Goal: Task Accomplishment & Management: Complete application form

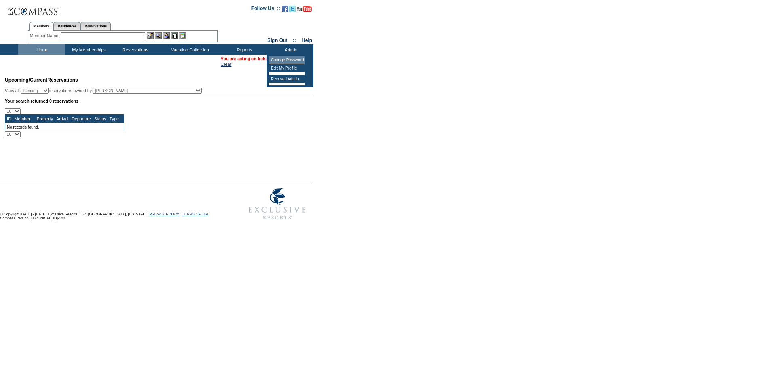
click at [338, 107] on form "Follow Us ::" at bounding box center [388, 112] width 776 height 224
click at [286, 59] on table "You are acting on behalf of: Nicole Anderson Clear" at bounding box center [267, 61] width 94 height 12
drag, startPoint x: 284, startPoint y: 57, endPoint x: 280, endPoint y: 61, distance: 5.7
click at [284, 57] on link "[PERSON_NAME]" at bounding box center [295, 58] width 36 height 5
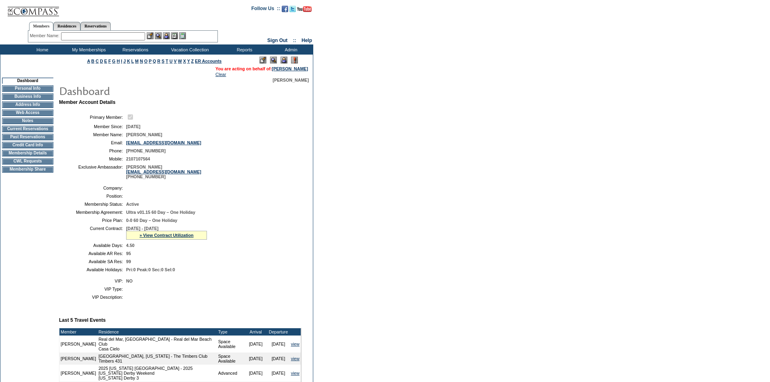
click at [32, 164] on td "CWL Requests" at bounding box center [27, 161] width 51 height 6
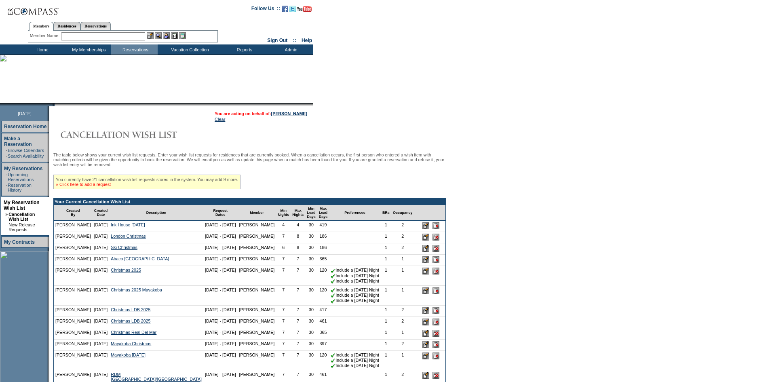
click at [84, 187] on link "» Click here to add a request" at bounding box center [83, 184] width 55 height 5
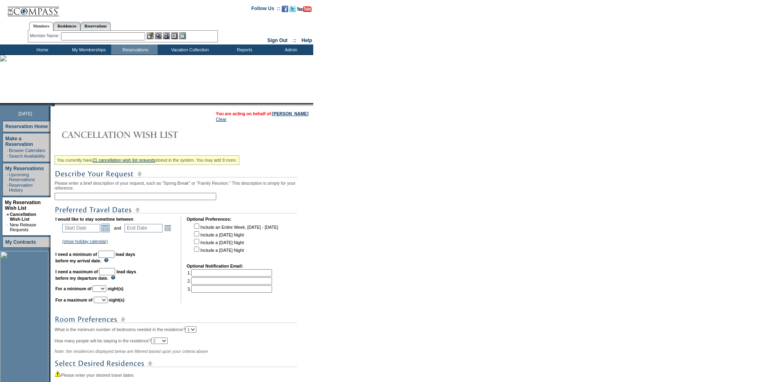
click at [108, 232] on link "Open the calendar popup." at bounding box center [105, 227] width 9 height 9
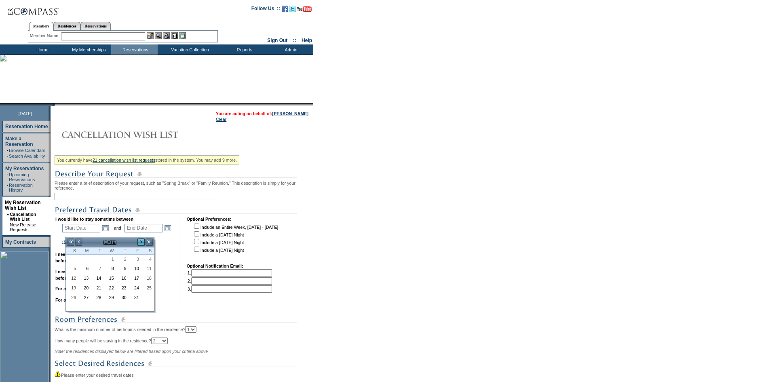
click at [139, 242] on link ">" at bounding box center [141, 242] width 8 height 8
click at [99, 290] on link "23" at bounding box center [97, 288] width 12 height 9
type input "2025-12-23"
type input "2025-12-24"
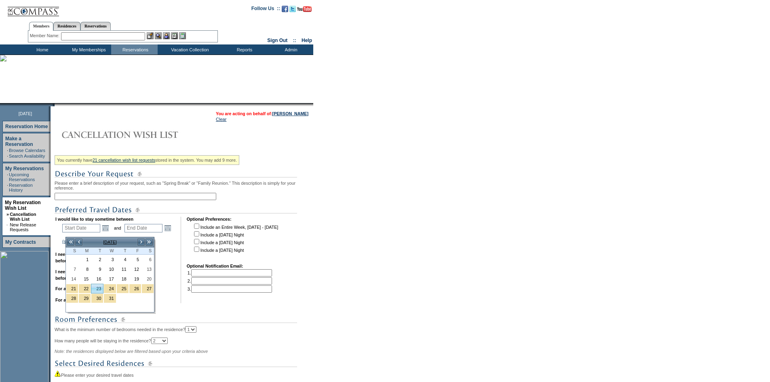
type input "12/23/2025"
type input "12/24/2025"
type input "84"
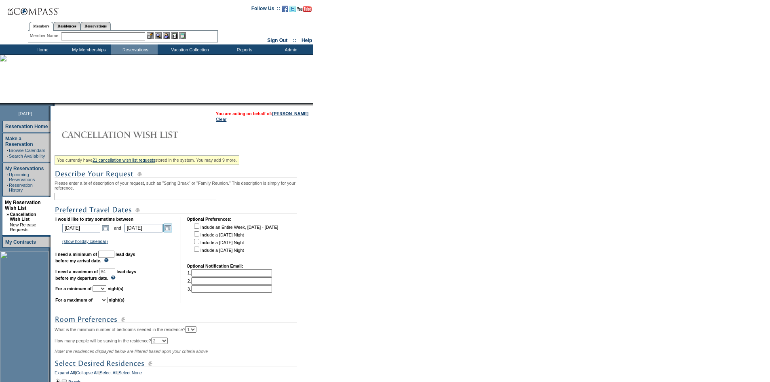
click at [171, 232] on link "Open the calendar popup." at bounding box center [167, 227] width 9 height 9
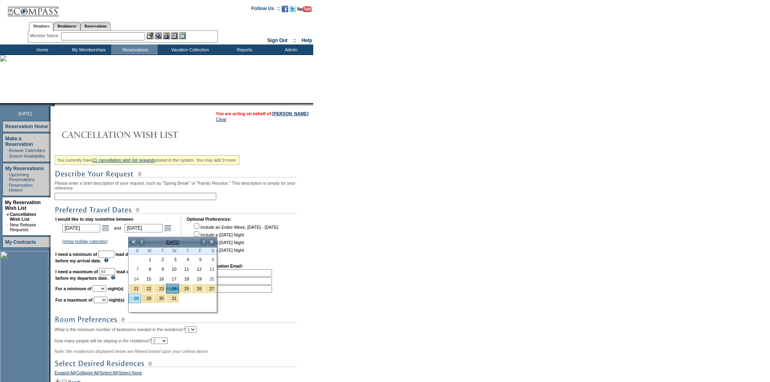
click at [139, 294] on link "28" at bounding box center [135, 298] width 12 height 9
type input "2025-12-28"
type input "12/28/2025"
type input "88"
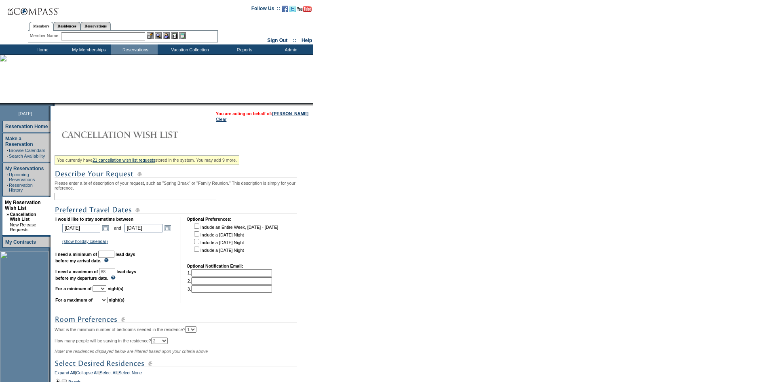
drag, startPoint x: 116, startPoint y: 261, endPoint x: 120, endPoint y: 263, distance: 4.9
click at [114, 258] on input "text" at bounding box center [106, 253] width 16 height 7
type input "30"
click at [106, 292] on select "1 2 3 4 5 6 7 8 9 10 11 12 13 14" at bounding box center [100, 288] width 14 height 6
select select "5"
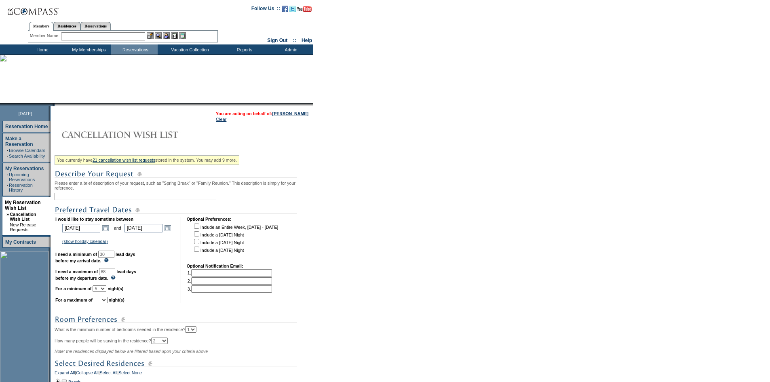
click at [103, 292] on select "1 2 3 4 5 6 7 8 9 10 11 12 13 14" at bounding box center [100, 288] width 14 height 6
click at [107, 303] on select "1 2 3 4 5 6 7 8 9 10 11 12 13 14" at bounding box center [101, 300] width 14 height 6
select select "5"
click at [104, 303] on select "1 2 3 4 5 6 7 8 9 10 11 12 13 14" at bounding box center [101, 300] width 14 height 6
drag, startPoint x: 105, startPoint y: 197, endPoint x: 135, endPoint y: 203, distance: 30.1
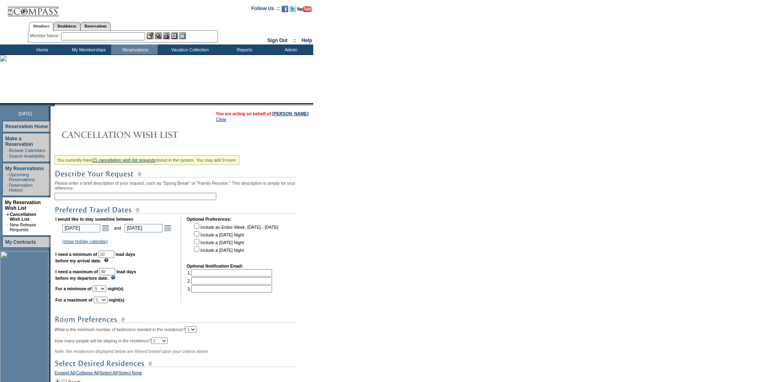
click at [105, 196] on input "text" at bounding box center [136, 196] width 162 height 7
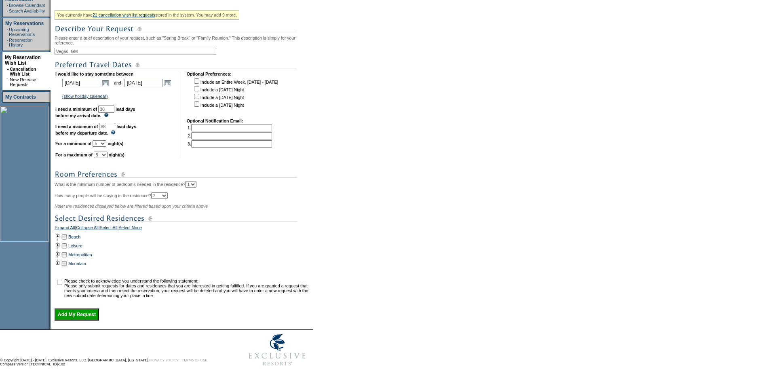
scroll to position [161, 0]
type input "Vegas -GM"
click at [61, 250] on td at bounding box center [58, 254] width 6 height 9
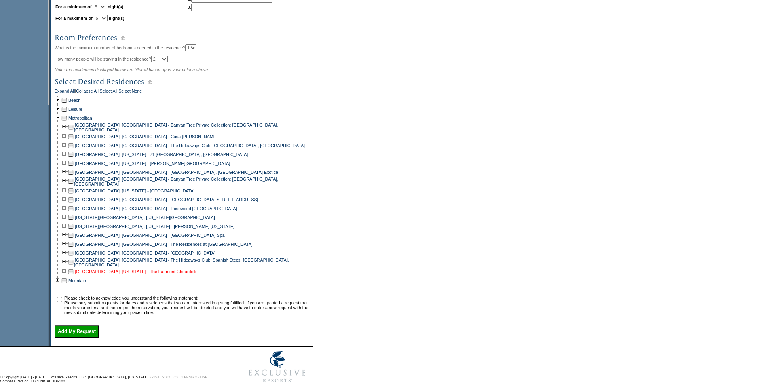
scroll to position [282, 0]
click at [67, 195] on td at bounding box center [64, 190] width 6 height 9
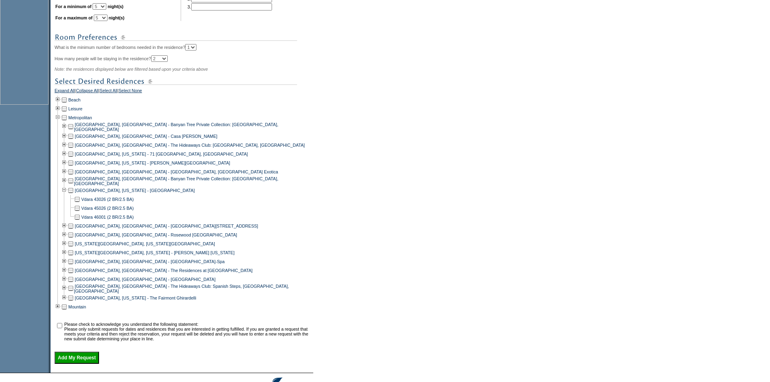
click at [73, 195] on td at bounding box center [70, 190] width 6 height 9
click at [62, 328] on input "checkbox" at bounding box center [59, 325] width 5 height 5
checkbox input "true"
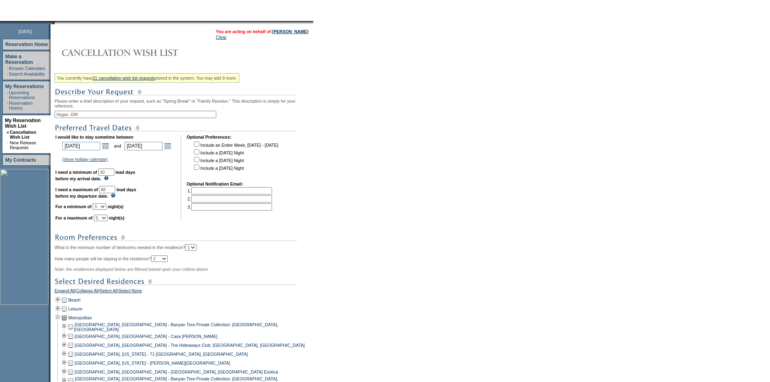
scroll to position [80, 0]
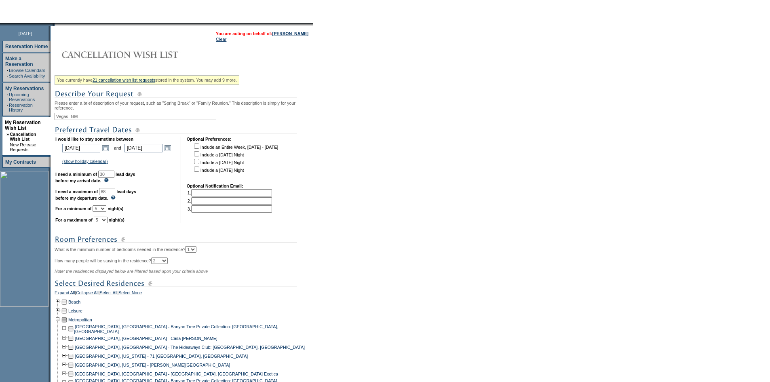
click at [73, 119] on input "Vegas -GM" at bounding box center [136, 116] width 162 height 7
drag, startPoint x: 75, startPoint y: 119, endPoint x: 100, endPoint y: 115, distance: 25.4
click at [100, 115] on div "You currently have 21 cancellation wish list requests stored in the system. You…" at bounding box center [183, 318] width 257 height 493
type input "Vegas -GM"
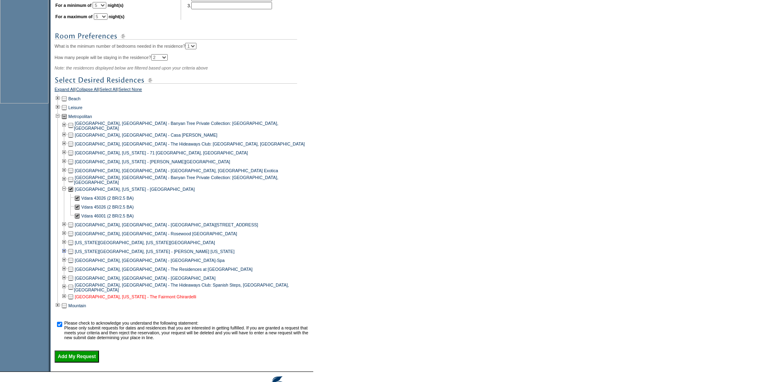
scroll to position [322, 0]
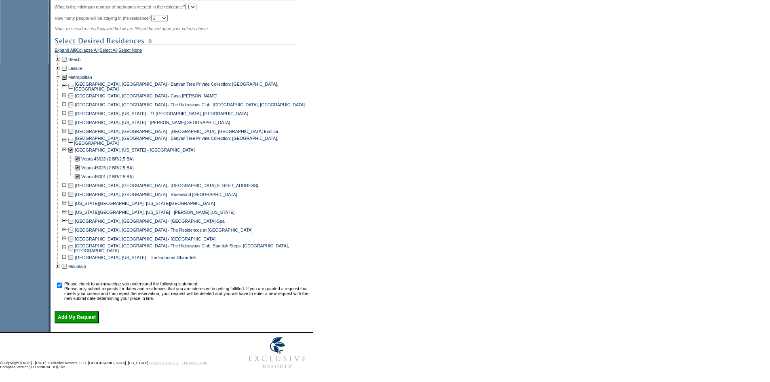
click at [88, 323] on input "Add My Request" at bounding box center [77, 317] width 44 height 12
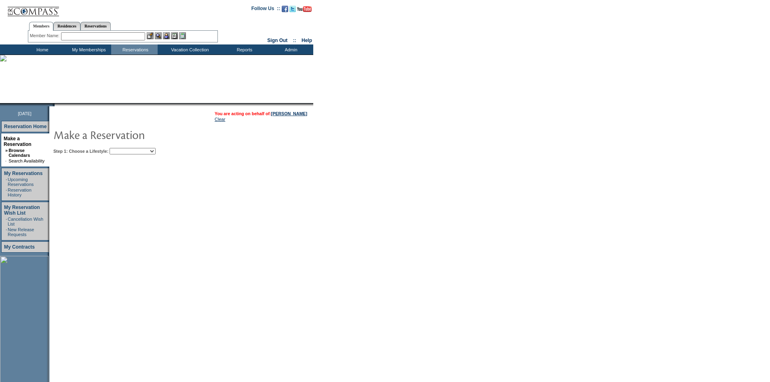
click at [168, 156] on table "You are acting on behalf of: [PERSON_NAME] Clear Step 1: Choose a Lifestyle: Be…" at bounding box center [205, 131] width 313 height 50
click at [156, 152] on select "Beach Leisure Metropolitan Mountain OIAL for Adventure OIAL for Couples OIAL fo…" at bounding box center [132, 151] width 46 height 6
select select "Metropolitan"
click at [123, 149] on select "Beach Leisure Metropolitan Mountain OIAL for Adventure OIAL for Couples OIAL fo…" at bounding box center [132, 151] width 46 height 6
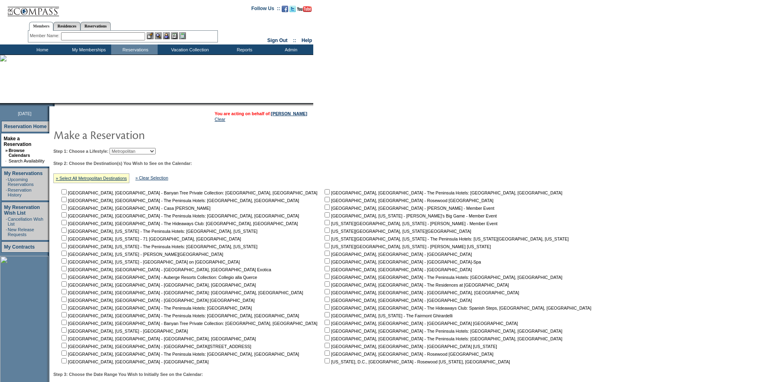
click at [67, 332] on input "checkbox" at bounding box center [63, 329] width 5 height 5
checkbox input "true"
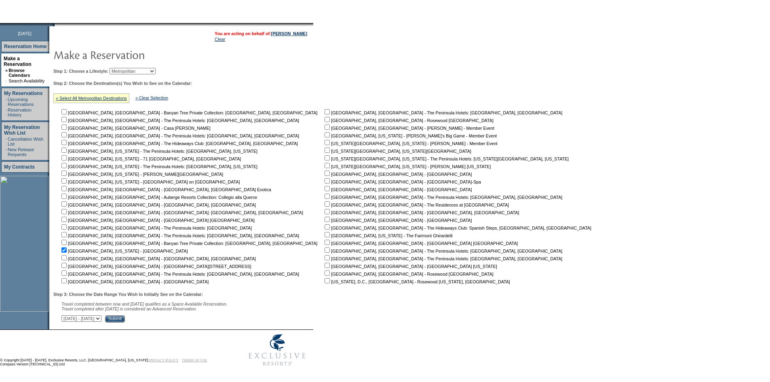
scroll to position [85, 0]
click at [101, 316] on select "[DATE] - [DATE] [DATE] - [DATE] [DATE] - [DATE] [DATE] - [DATE] [DATE] - [DATE]…" at bounding box center [81, 318] width 40 height 6
select select "[DATE]|[DATE]"
click at [66, 315] on select "[DATE] - [DATE] [DATE] - [DATE] [DATE] - [DATE] [DATE] - [DATE] [DATE] - [DATE]…" at bounding box center [81, 318] width 40 height 6
click at [125, 320] on input "Submit" at bounding box center [115, 318] width 20 height 7
